Goal: Information Seeking & Learning: Learn about a topic

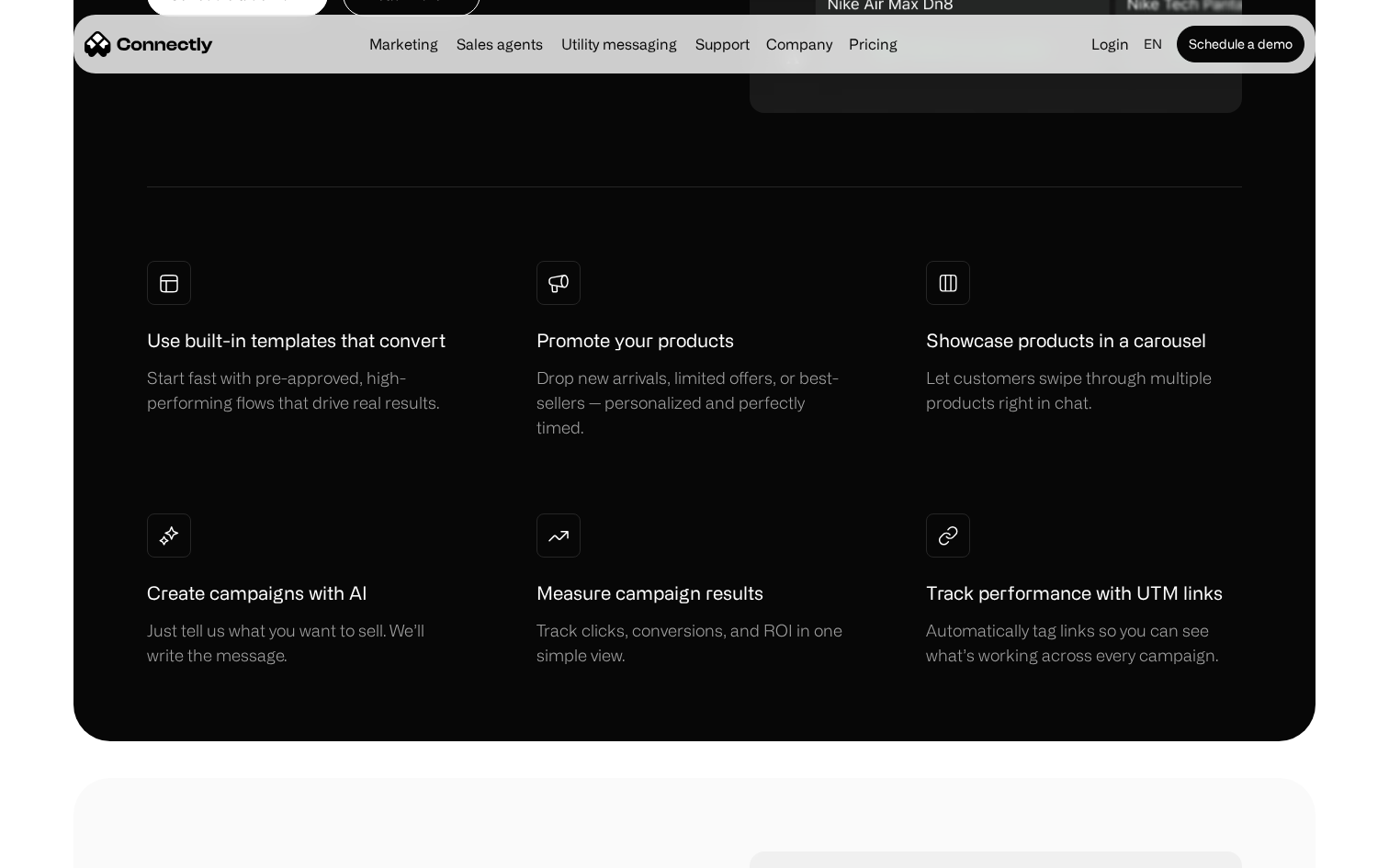
scroll to position [1235, 0]
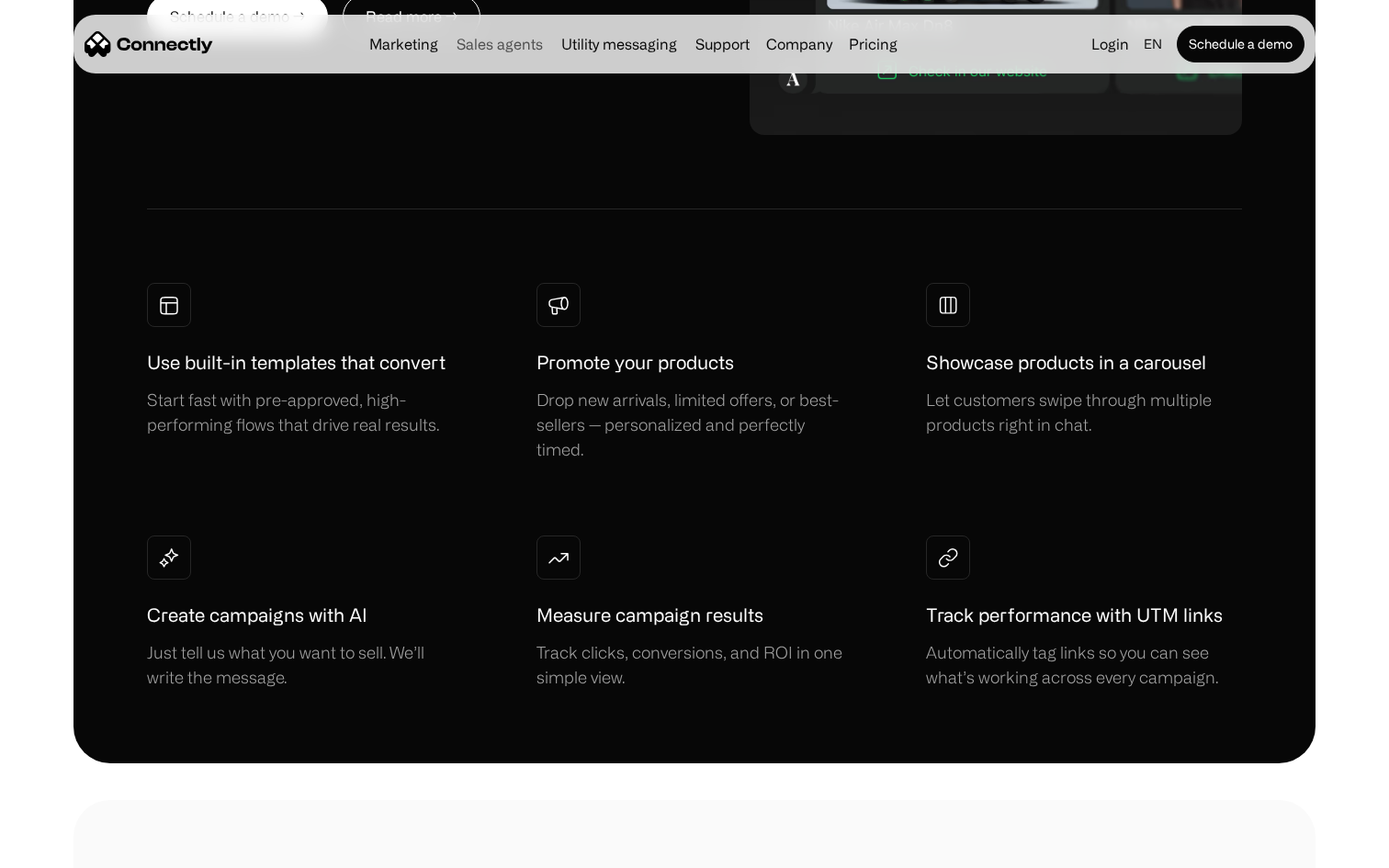
click at [487, 49] on link "Sales agents" at bounding box center [500, 44] width 101 height 15
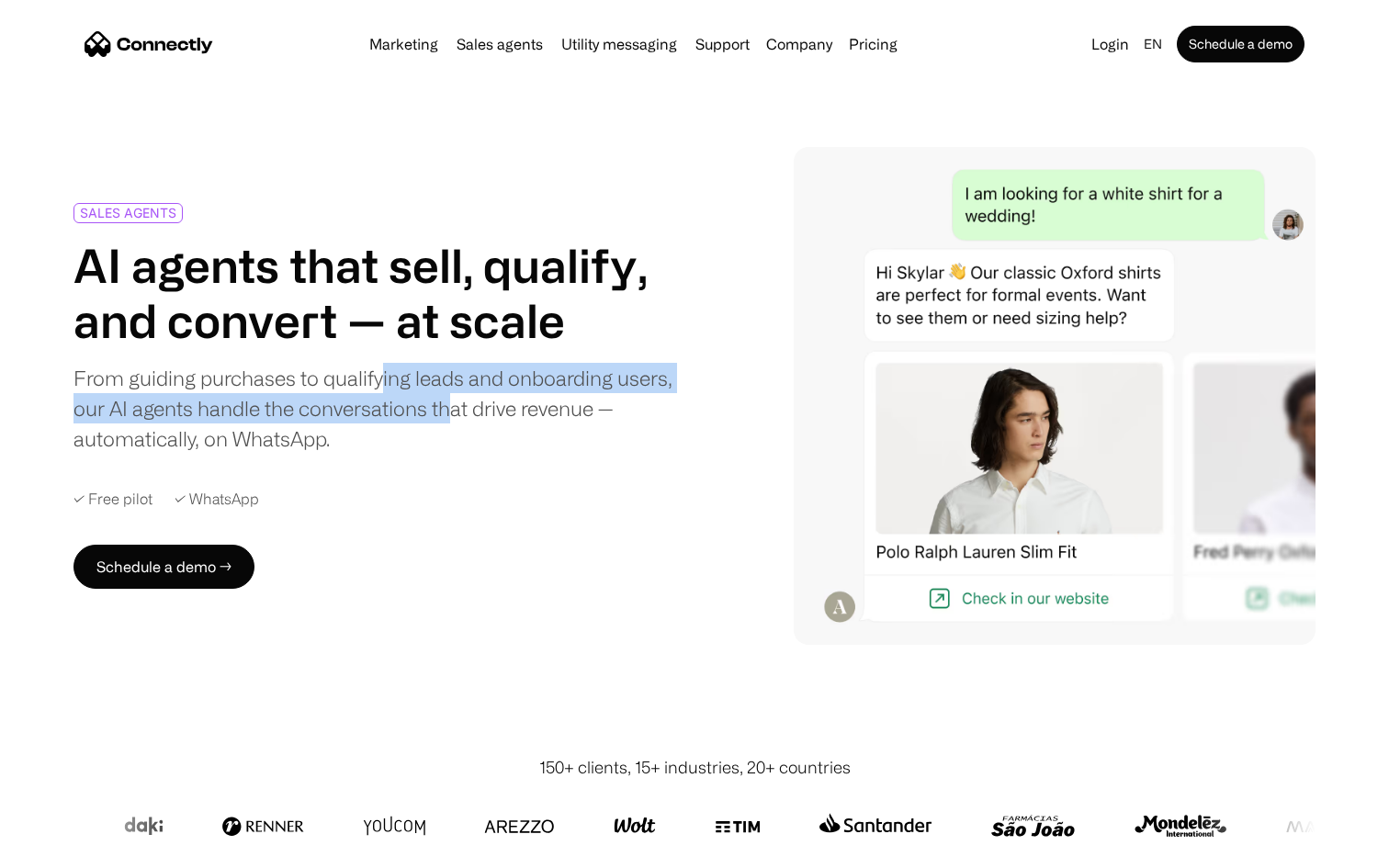
drag, startPoint x: 384, startPoint y: 371, endPoint x: 454, endPoint y: 403, distance: 77.0
click at [455, 403] on div "From guiding purchases to qualifying leads and onboarding users, our AI agents …" at bounding box center [375, 408] width 603 height 91
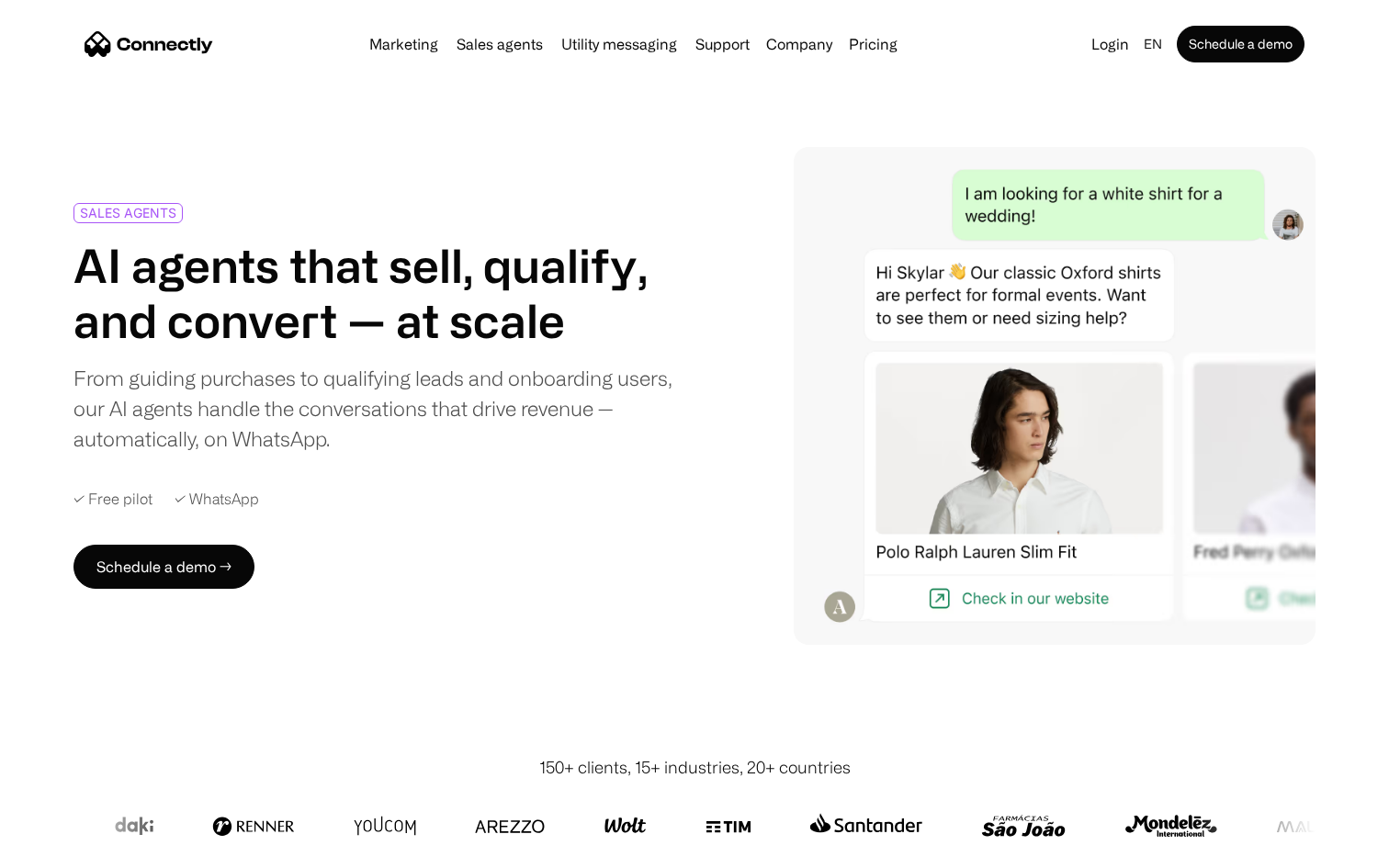
click at [500, 409] on div "From guiding purchases to qualifying leads and onboarding users, our AI agents …" at bounding box center [375, 408] width 603 height 91
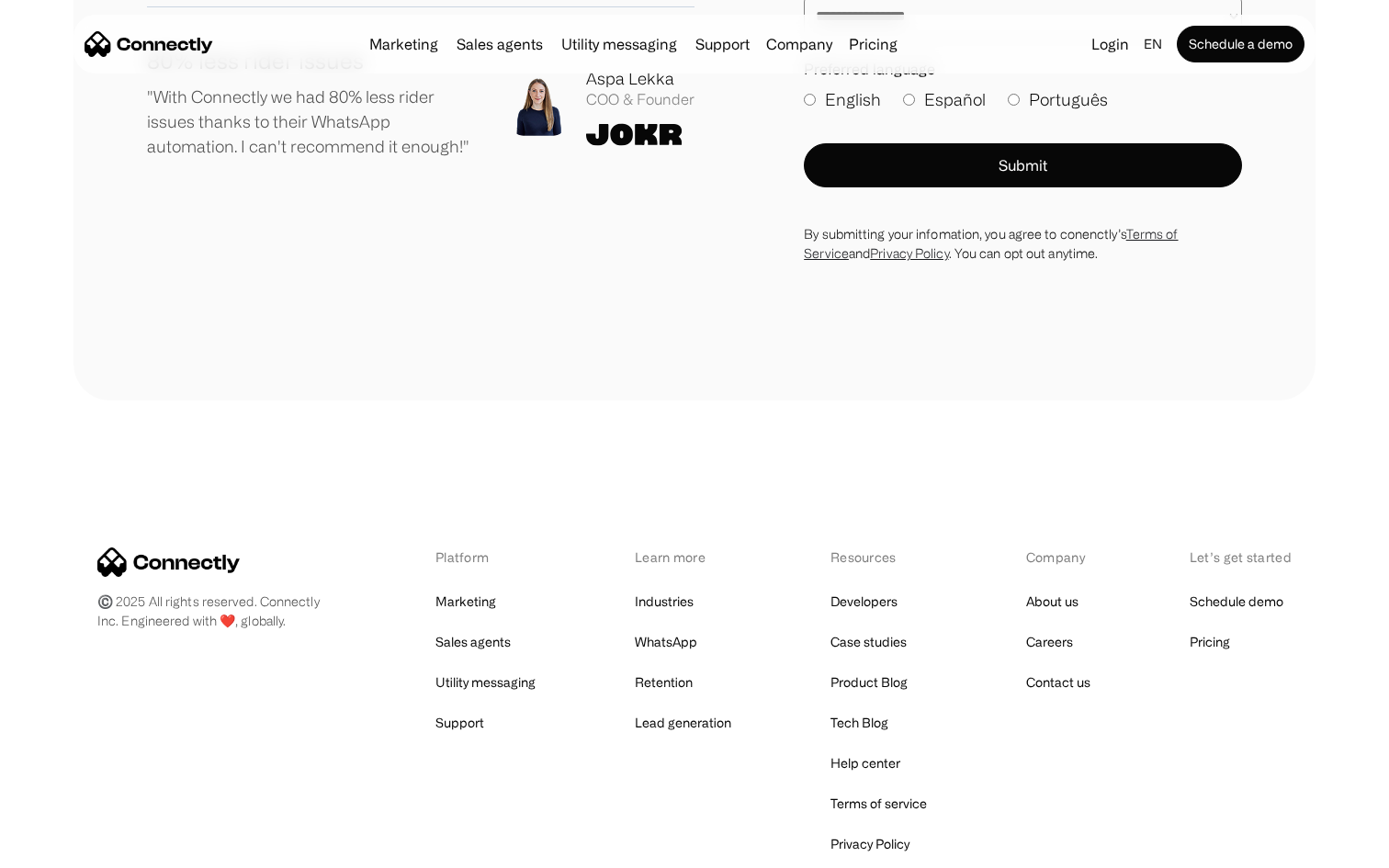
scroll to position [4998, 0]
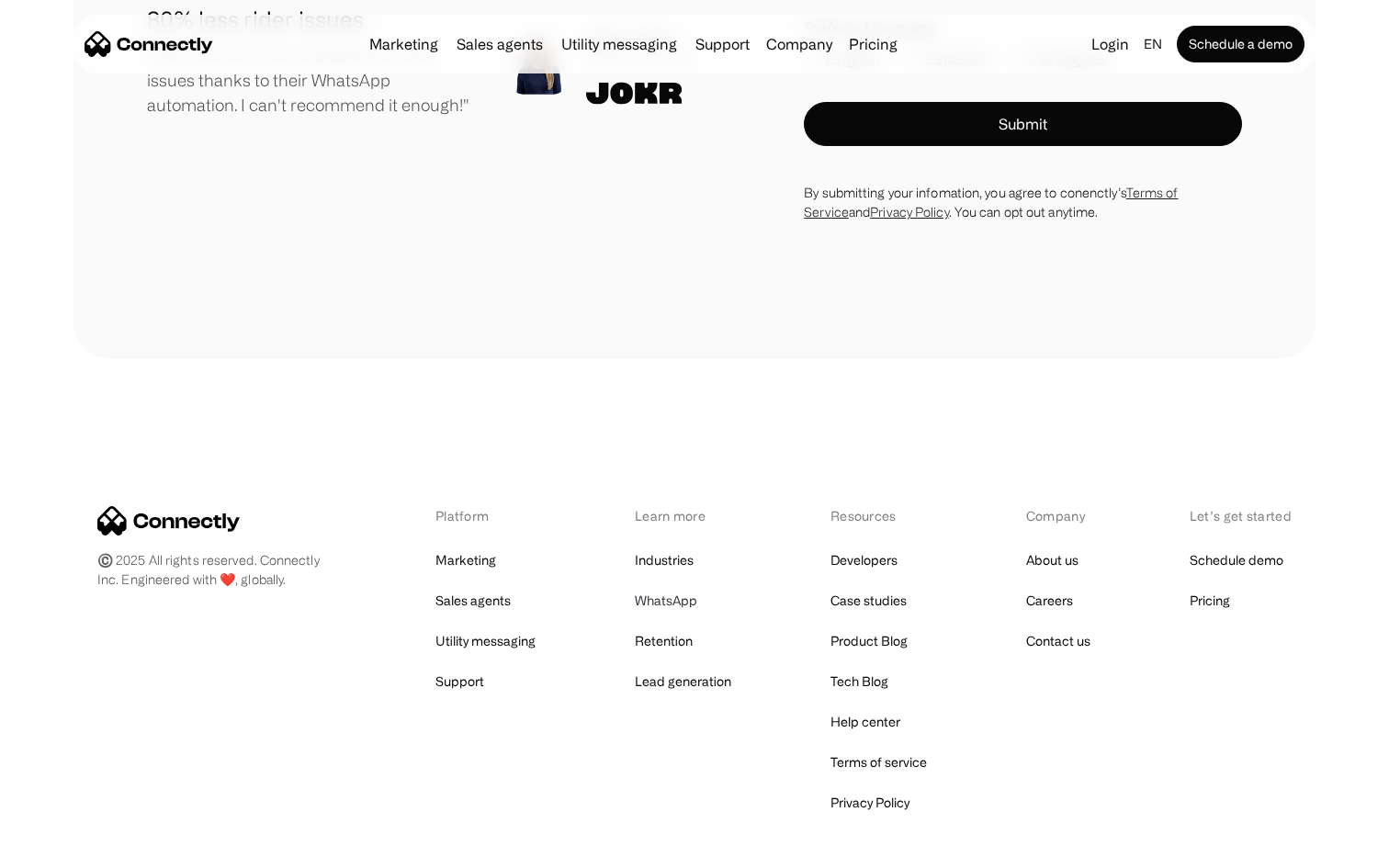
click at [672, 601] on link "WhatsApp" at bounding box center [666, 600] width 63 height 26
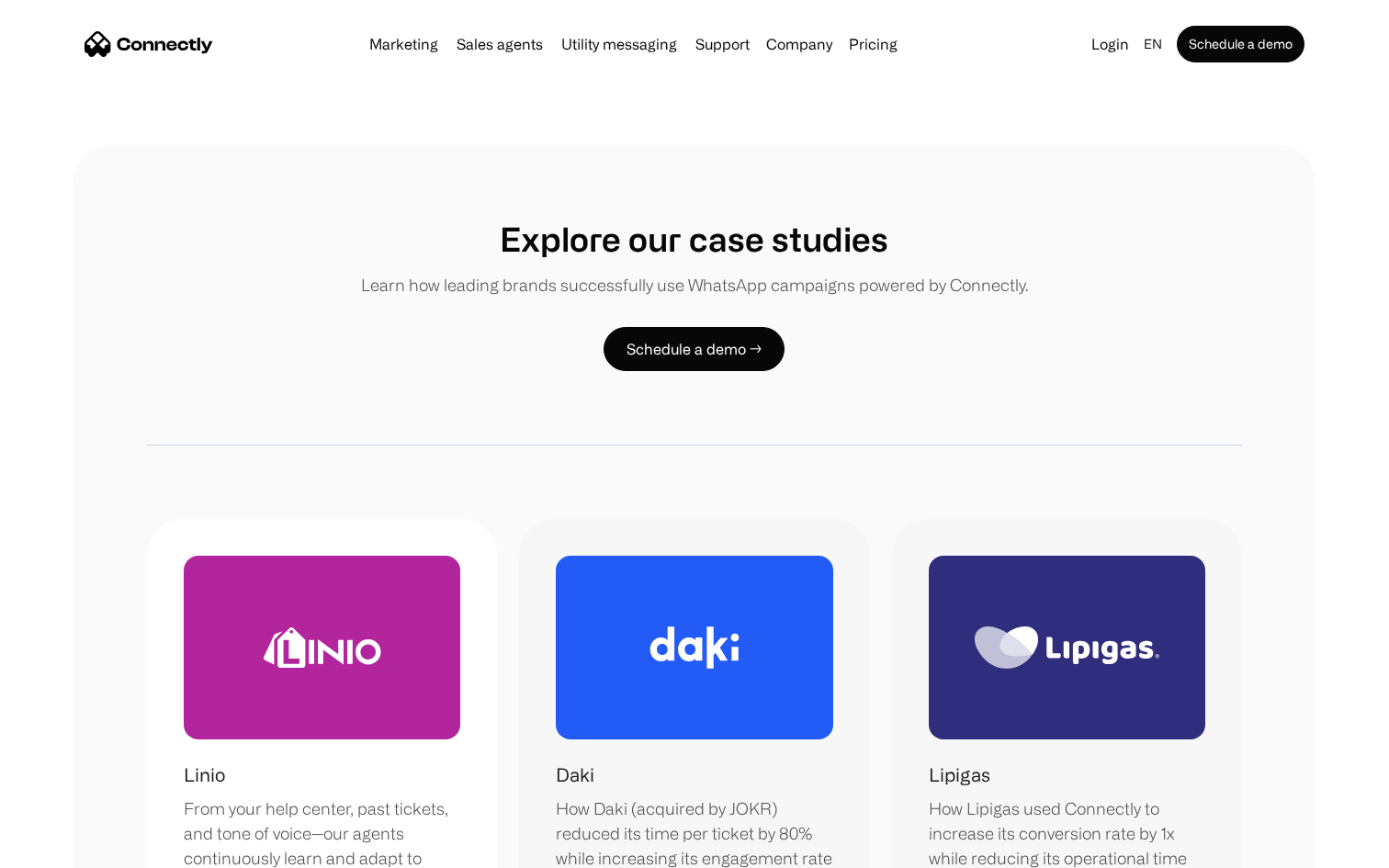
scroll to position [3982, 0]
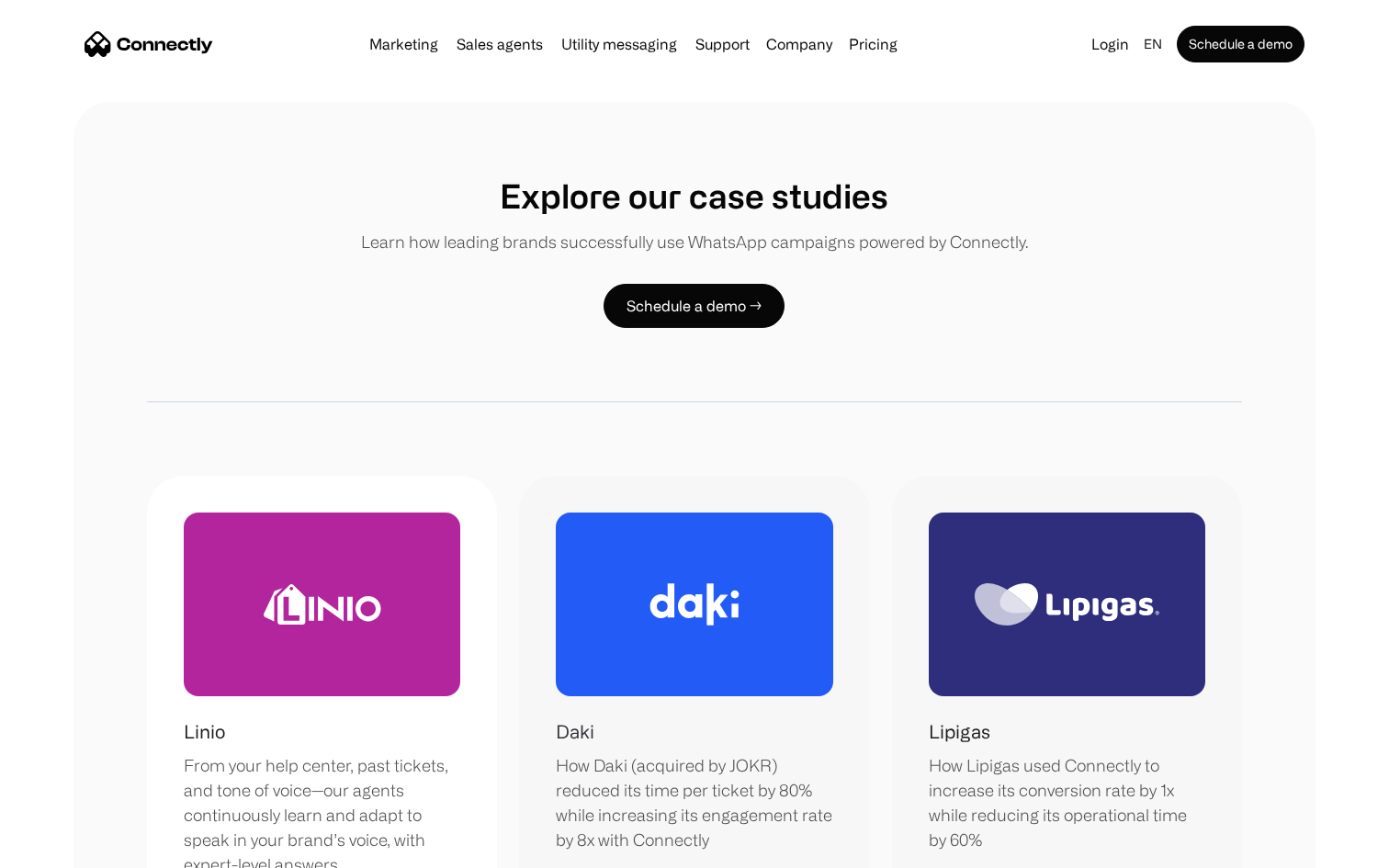
click at [710, 512] on div at bounding box center [694, 604] width 277 height 184
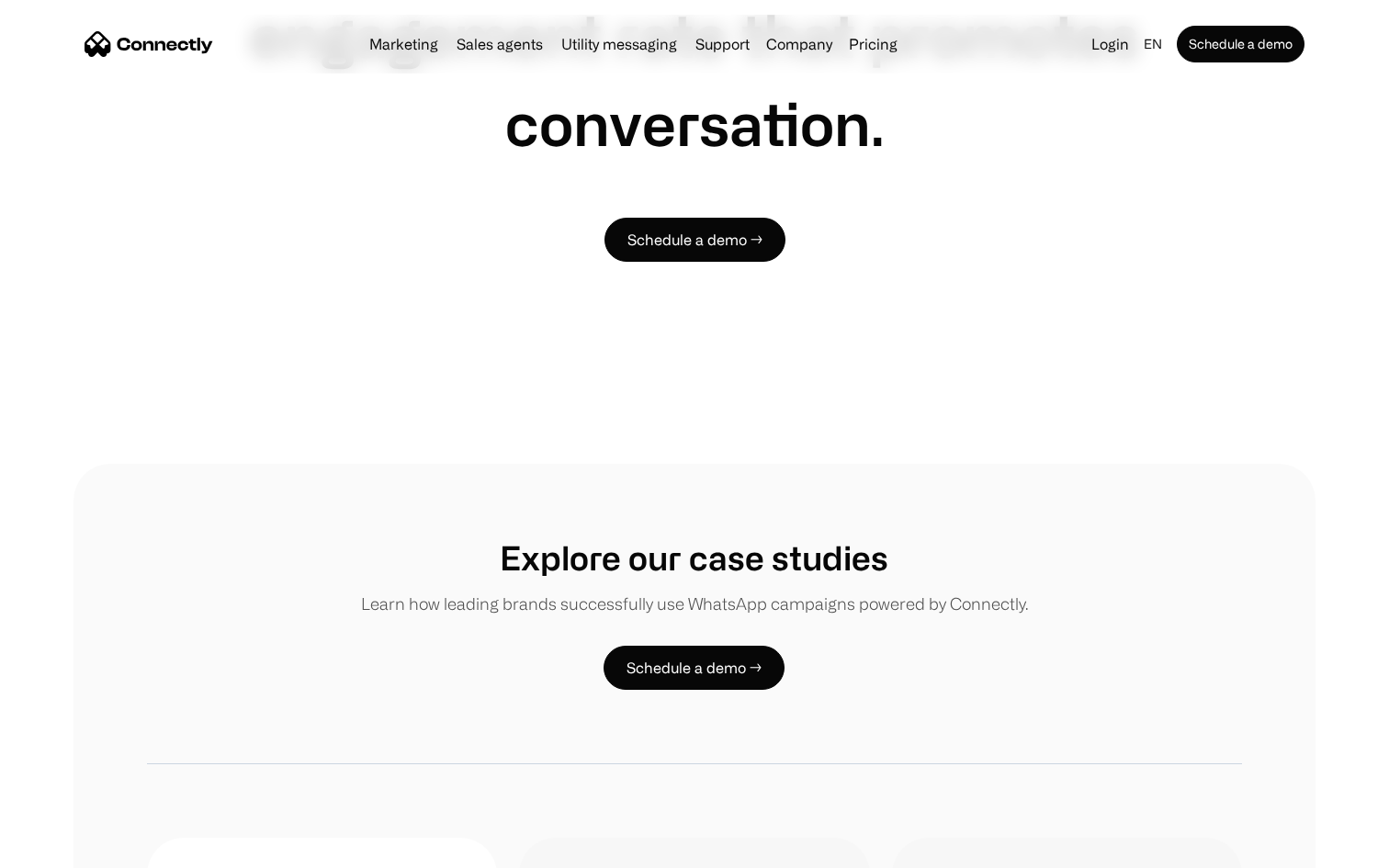
scroll to position [3466, 0]
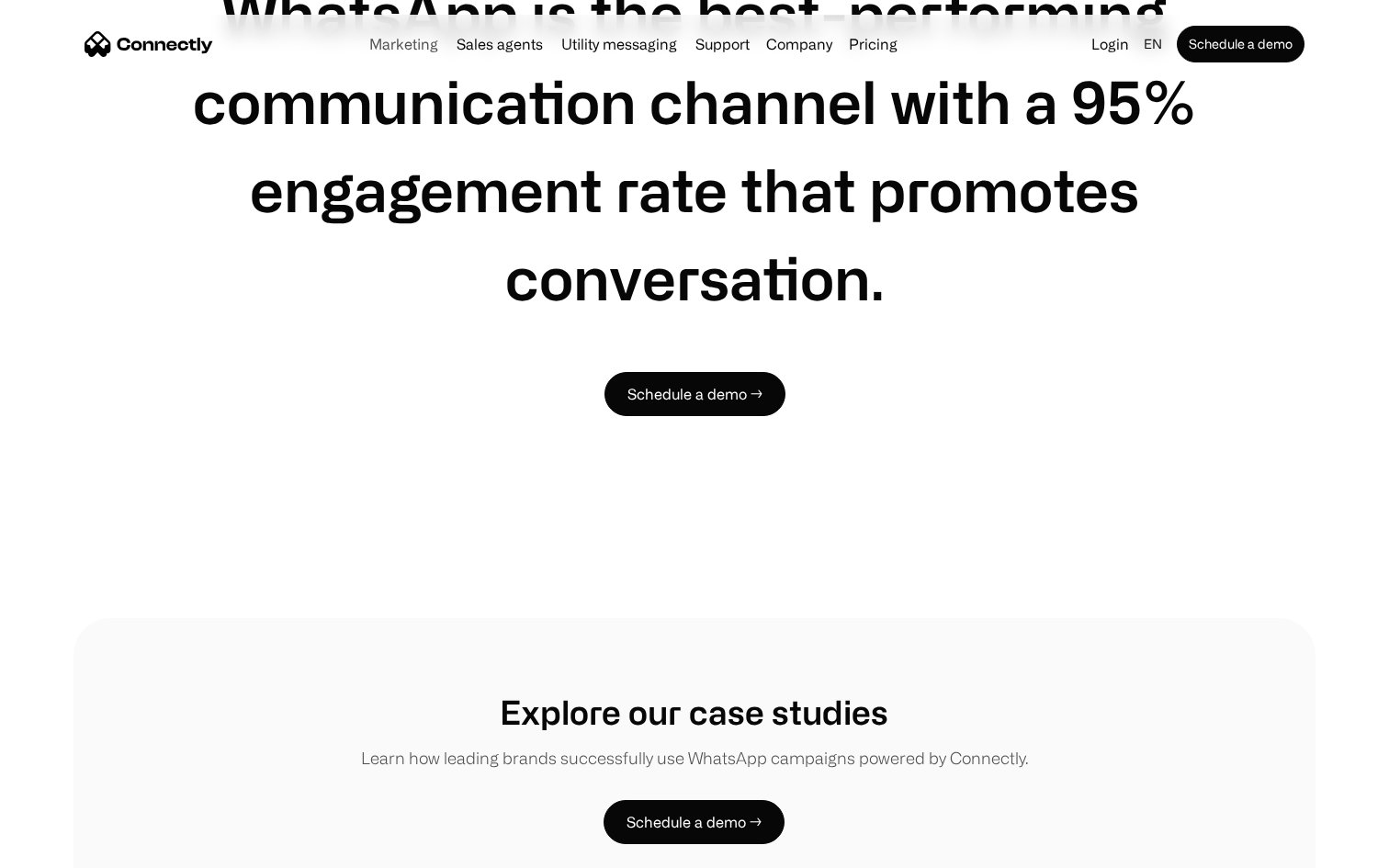
click at [411, 47] on link "Marketing" at bounding box center [404, 44] width 84 height 15
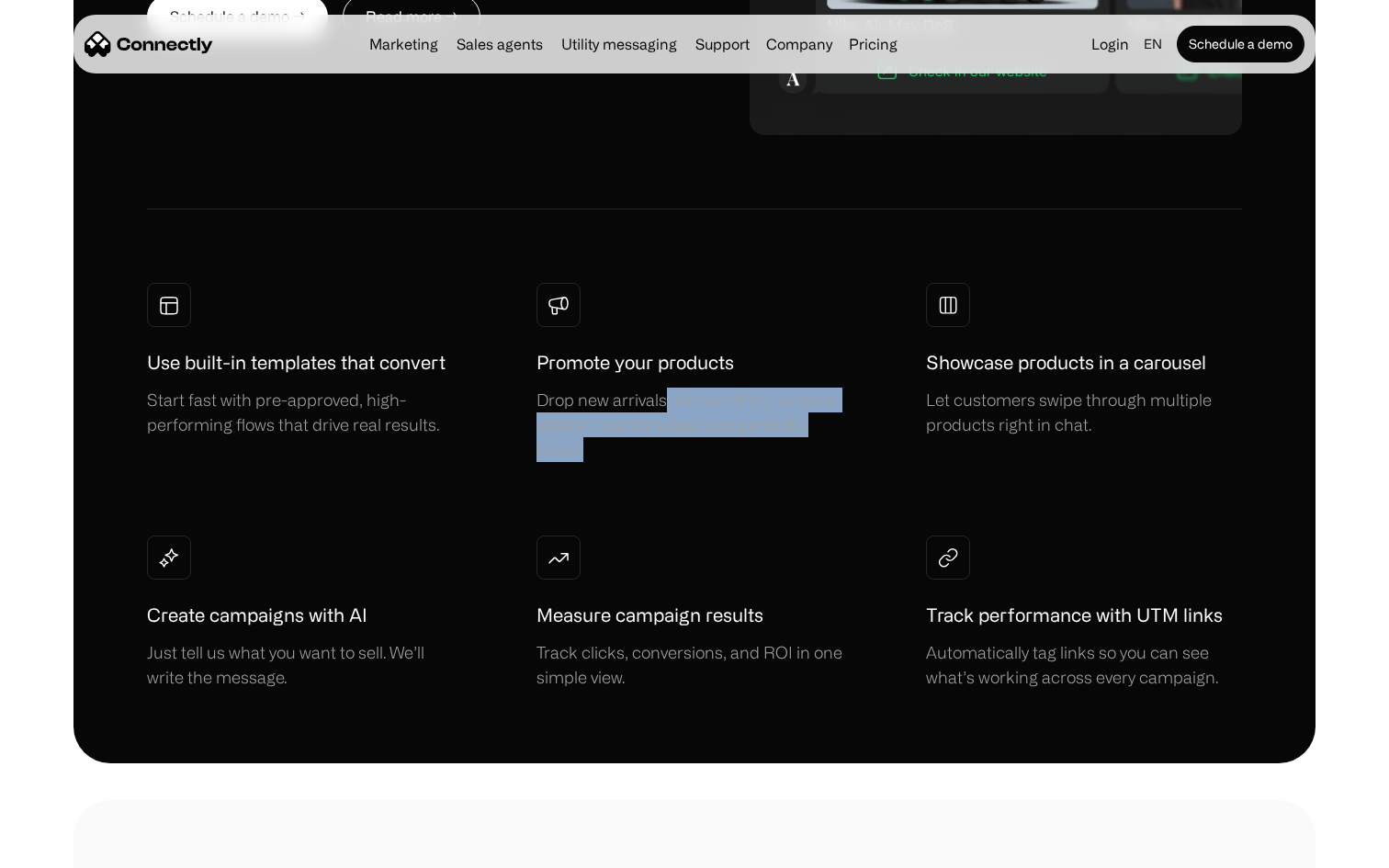
drag, startPoint x: 689, startPoint y: 397, endPoint x: 769, endPoint y: 461, distance: 102.4
click at [770, 462] on div "Use built-in templates that convert Start fast with pre-approved, high-performi…" at bounding box center [694, 485] width 1095 height 407
click at [768, 470] on div "Use built-in templates that convert Start fast with pre-approved, high-performi…" at bounding box center [694, 485] width 1095 height 407
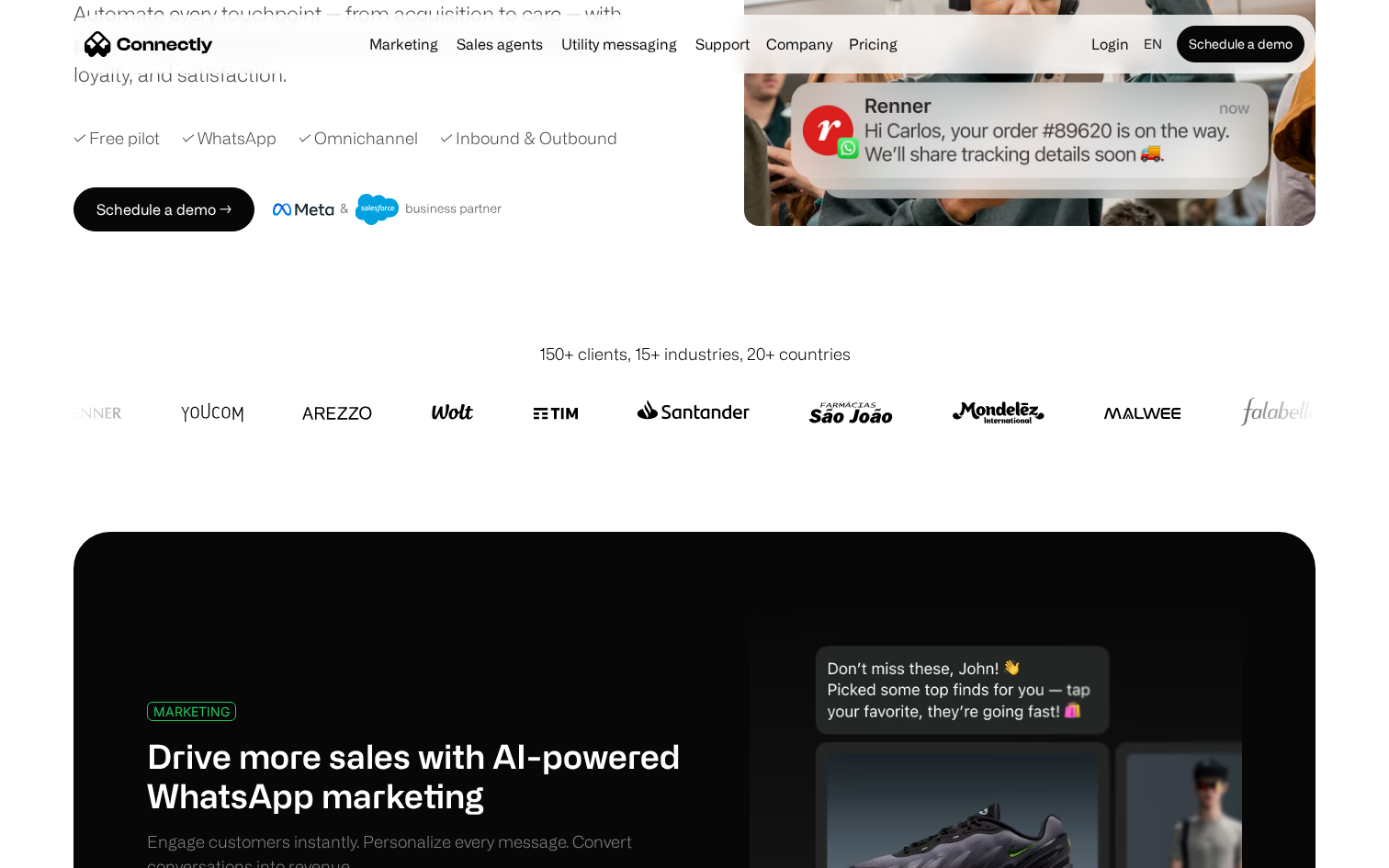
scroll to position [567, 0]
